Goal: Navigation & Orientation: Find specific page/section

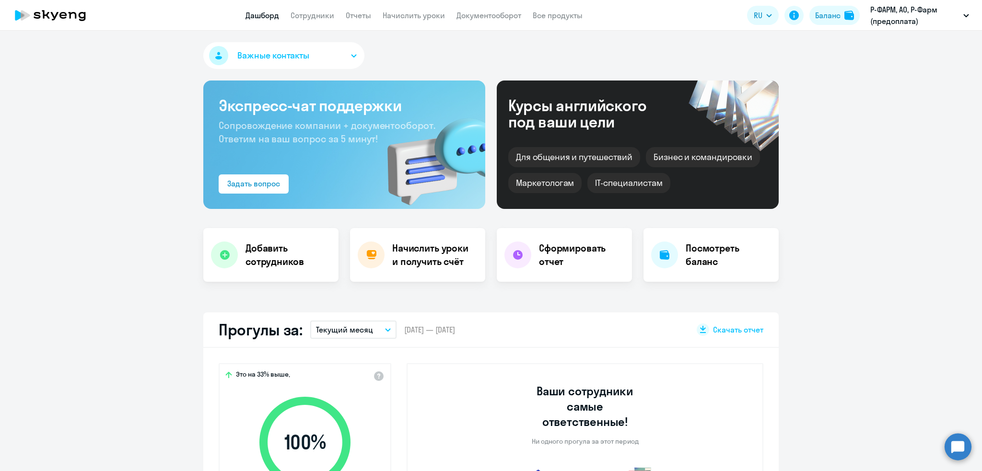
click at [313, 18] on link "Сотрудники" at bounding box center [312, 16] width 44 height 10
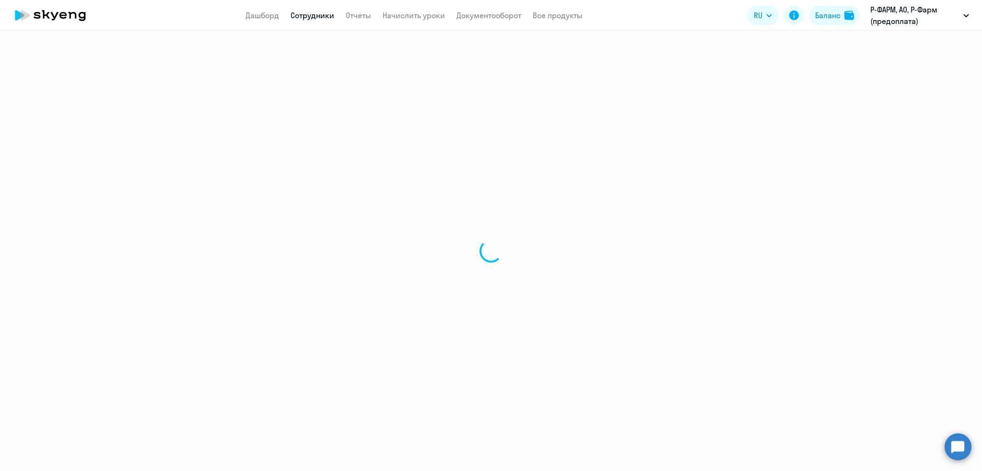
select select "30"
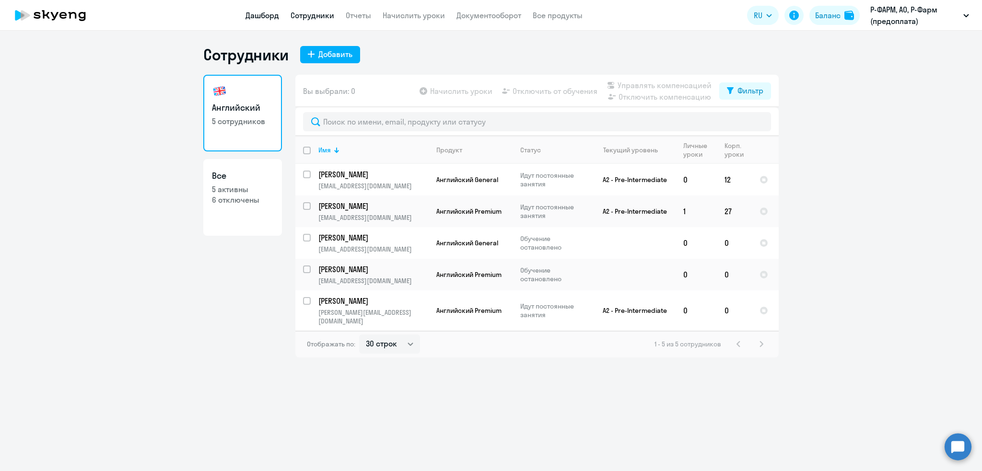
click at [256, 12] on link "Дашборд" at bounding box center [262, 16] width 34 height 10
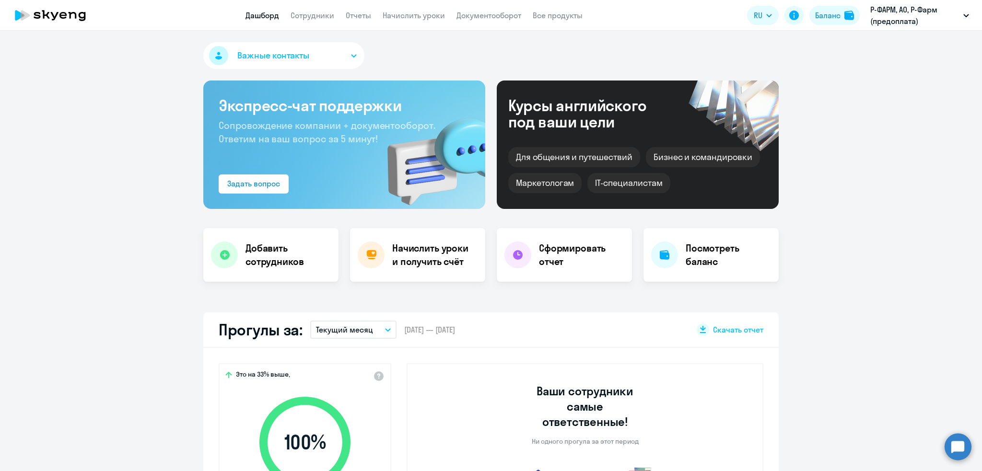
select select "30"
click at [307, 11] on link "Сотрудники" at bounding box center [312, 16] width 44 height 10
select select "30"
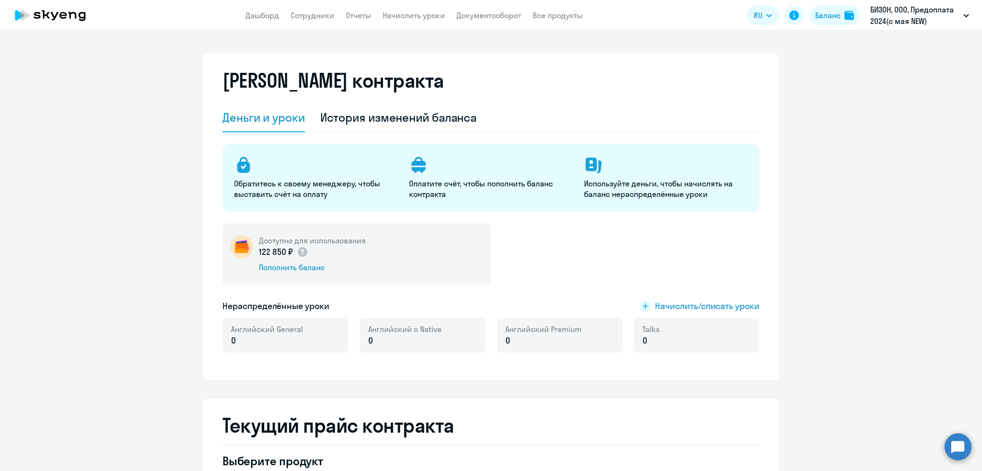
select select "english_adult_not_native_speaker"
click at [266, 17] on link "Дашборд" at bounding box center [262, 16] width 34 height 10
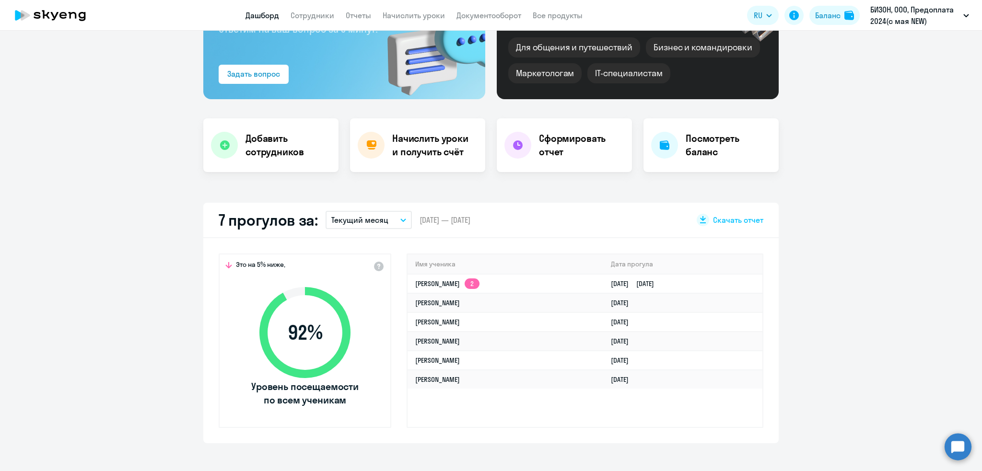
scroll to position [254, 0]
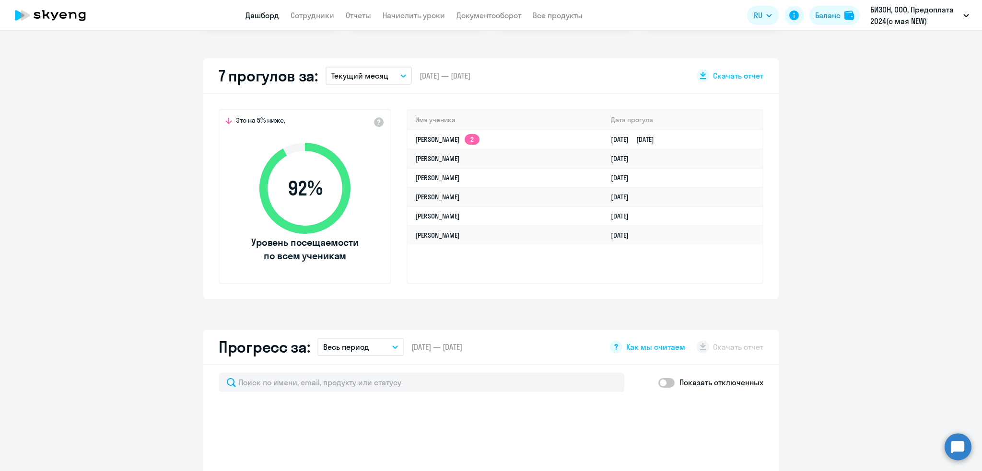
select select "30"
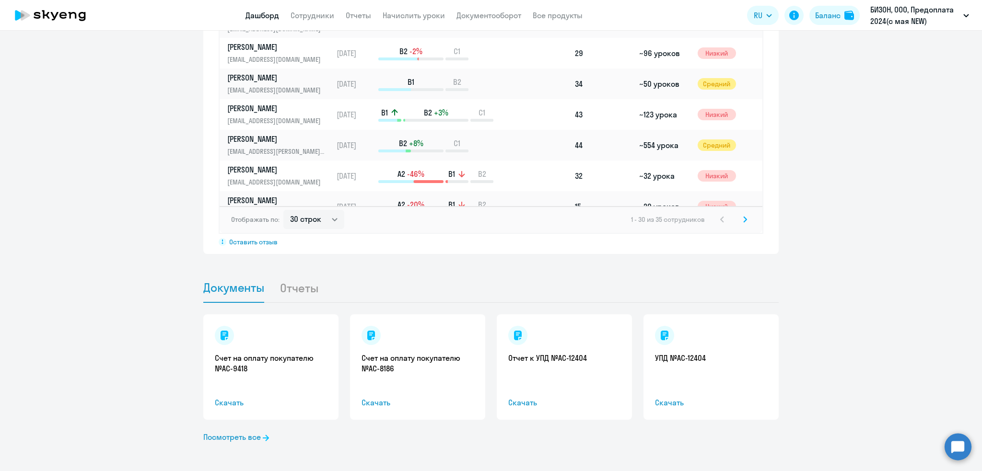
scroll to position [0, 0]
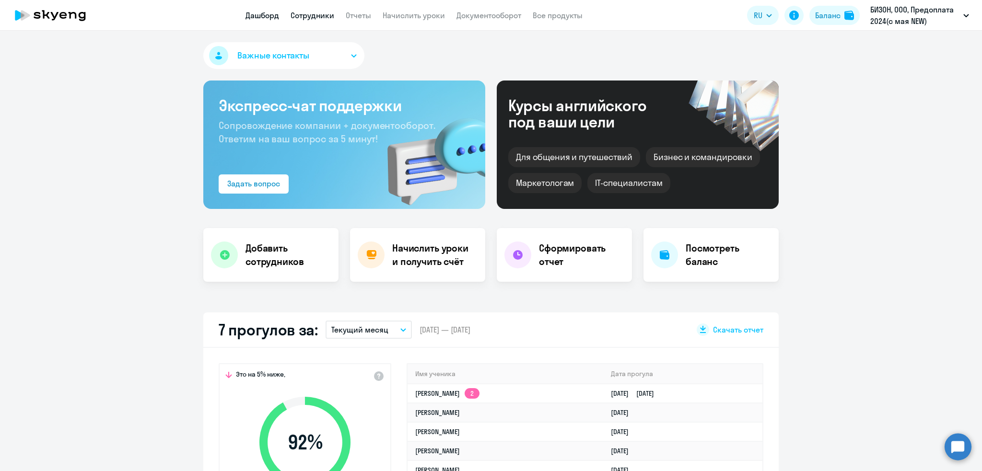
click at [305, 16] on link "Сотрудники" at bounding box center [312, 16] width 44 height 10
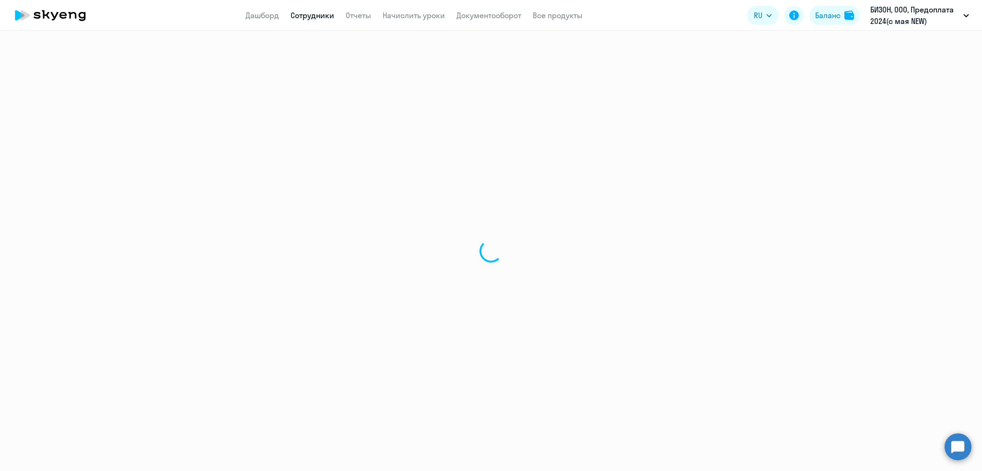
select select "30"
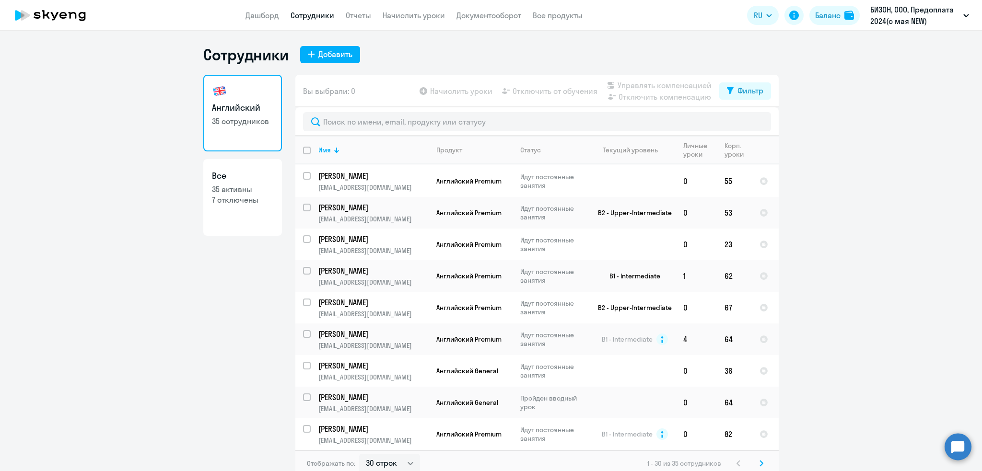
scroll to position [649, 0]
